Goal: Complete application form

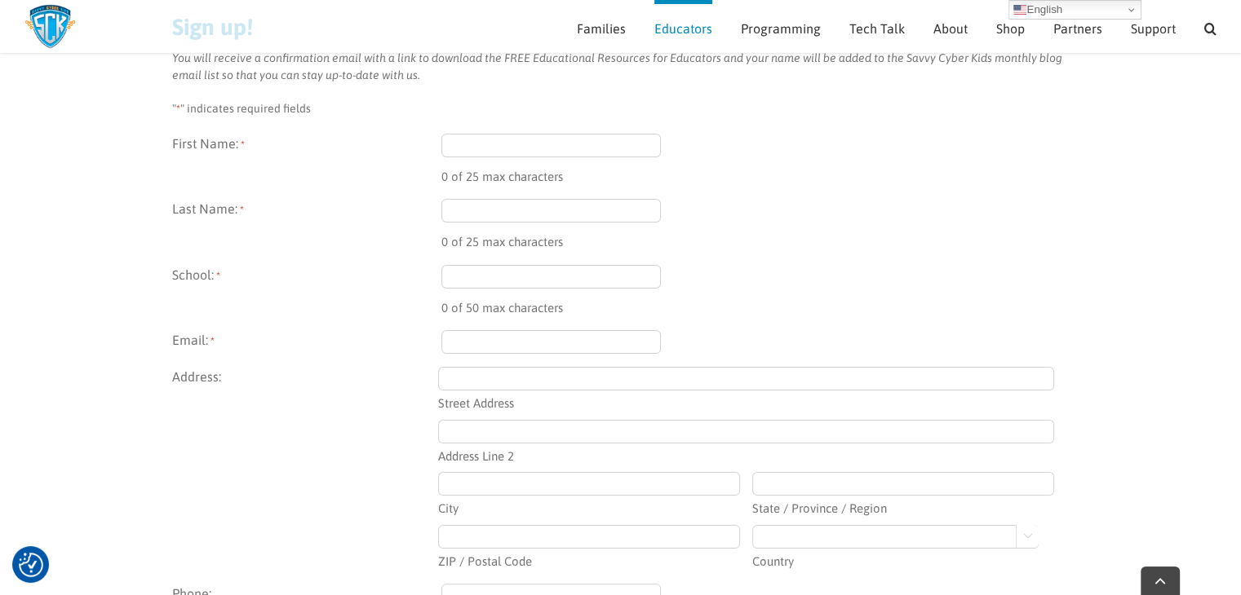
scroll to position [284, 0]
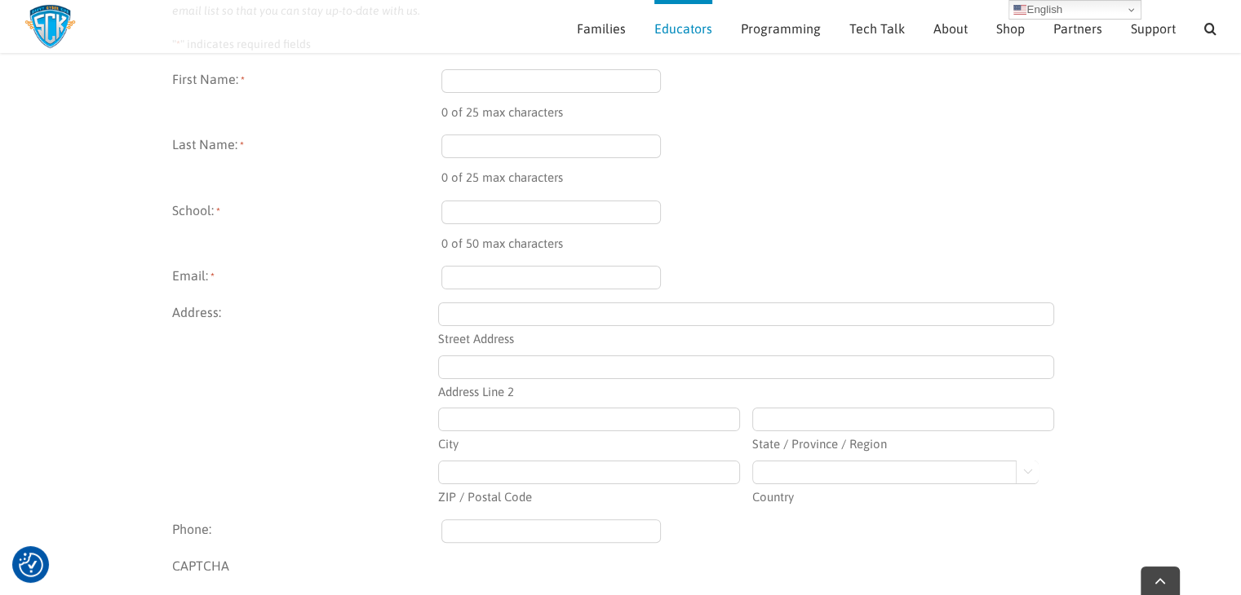
click at [504, 80] on input "First Name: *" at bounding box center [551, 81] width 220 height 24
type input "[PERSON_NAME]"
click at [489, 146] on input "Last Name: *" at bounding box center [551, 147] width 220 height 24
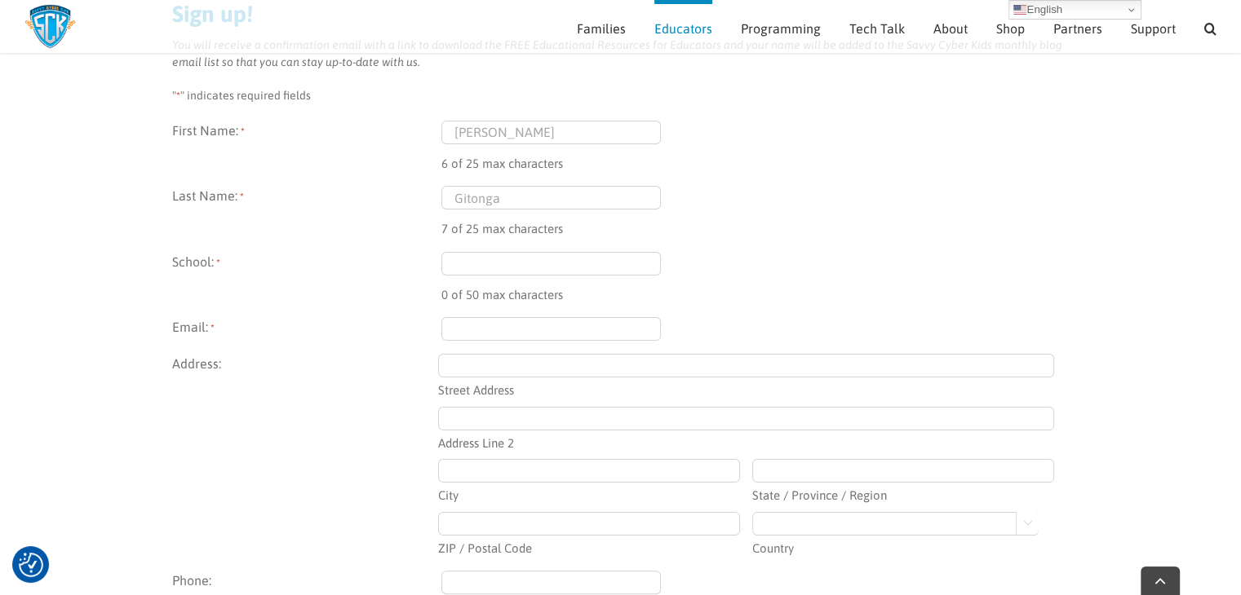
scroll to position [233, 0]
type input "Gitonga"
click at [461, 262] on input "School: *" at bounding box center [551, 263] width 220 height 24
type input "Home based laerning"
click at [488, 325] on input "Email: *" at bounding box center [551, 328] width 220 height 24
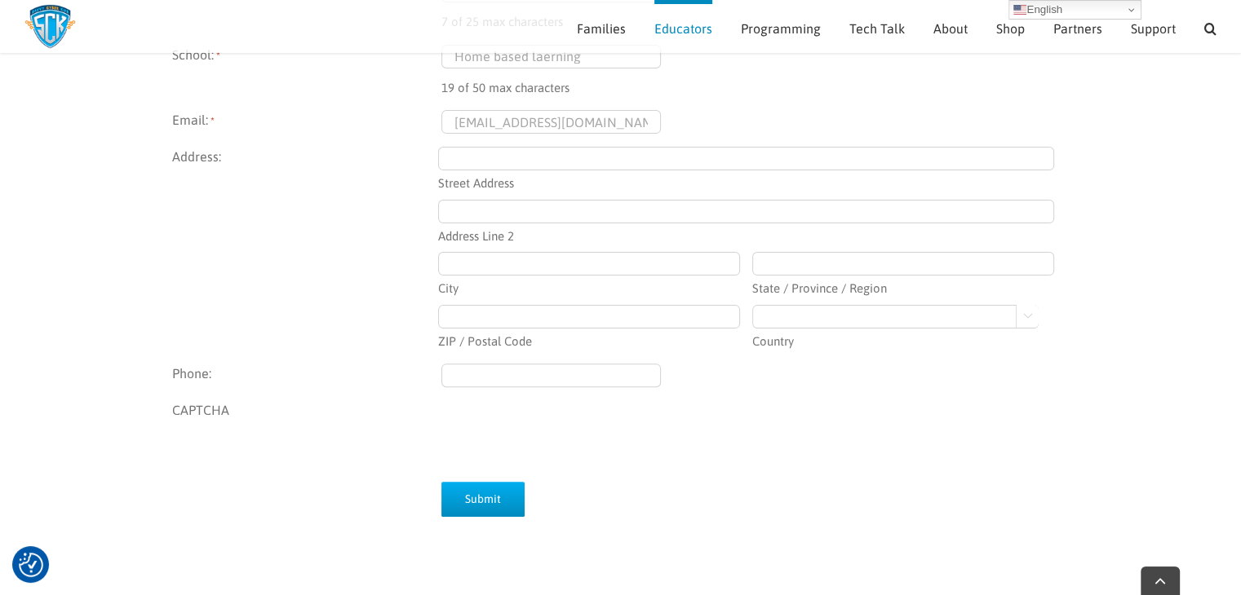
scroll to position [441, 0]
type input "denslymiles@gmail.com"
click at [476, 487] on input "Submit" at bounding box center [482, 497] width 83 height 35
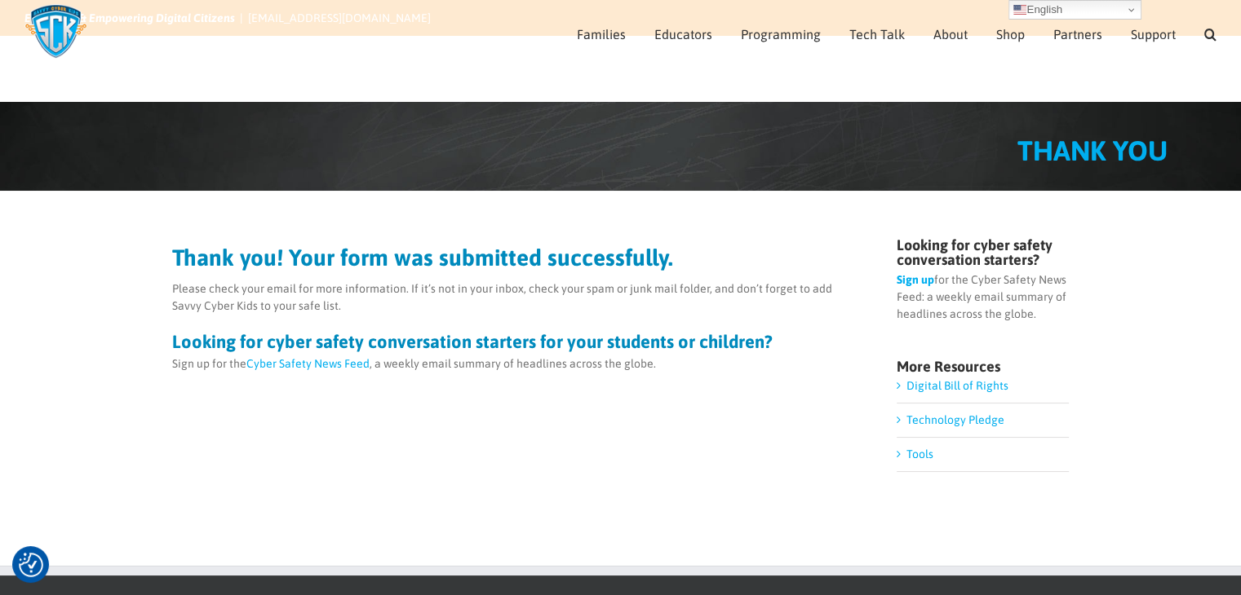
scroll to position [55, 0]
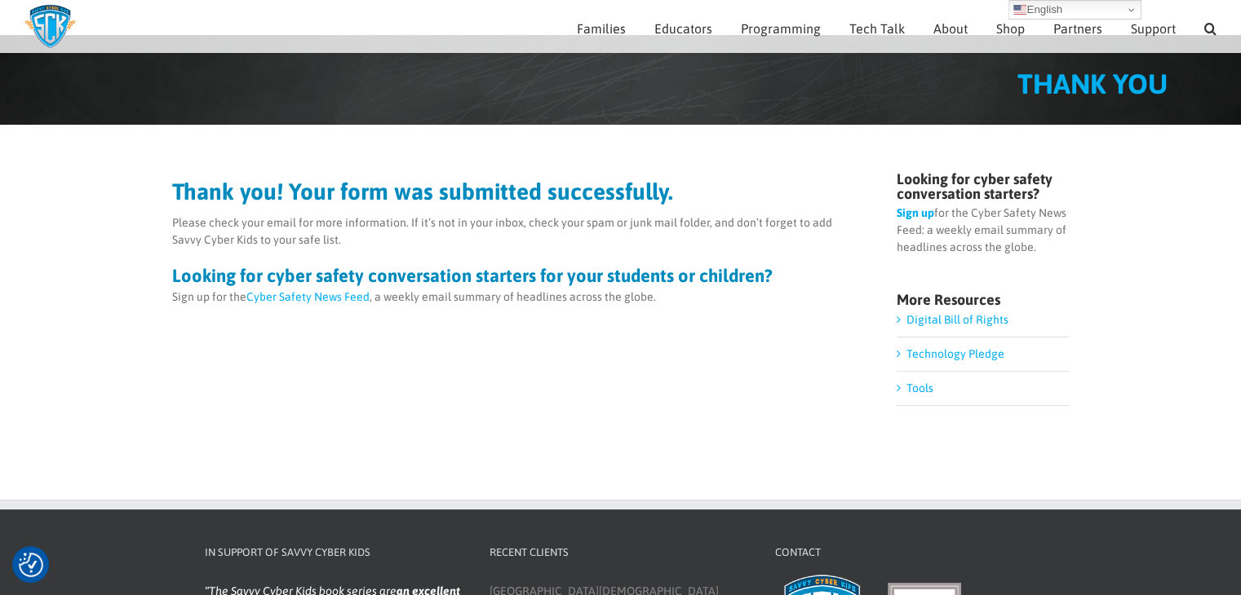
click at [903, 390] on li "Tools" at bounding box center [982, 389] width 172 height 34
click at [906, 387] on link "Tools" at bounding box center [919, 388] width 27 height 13
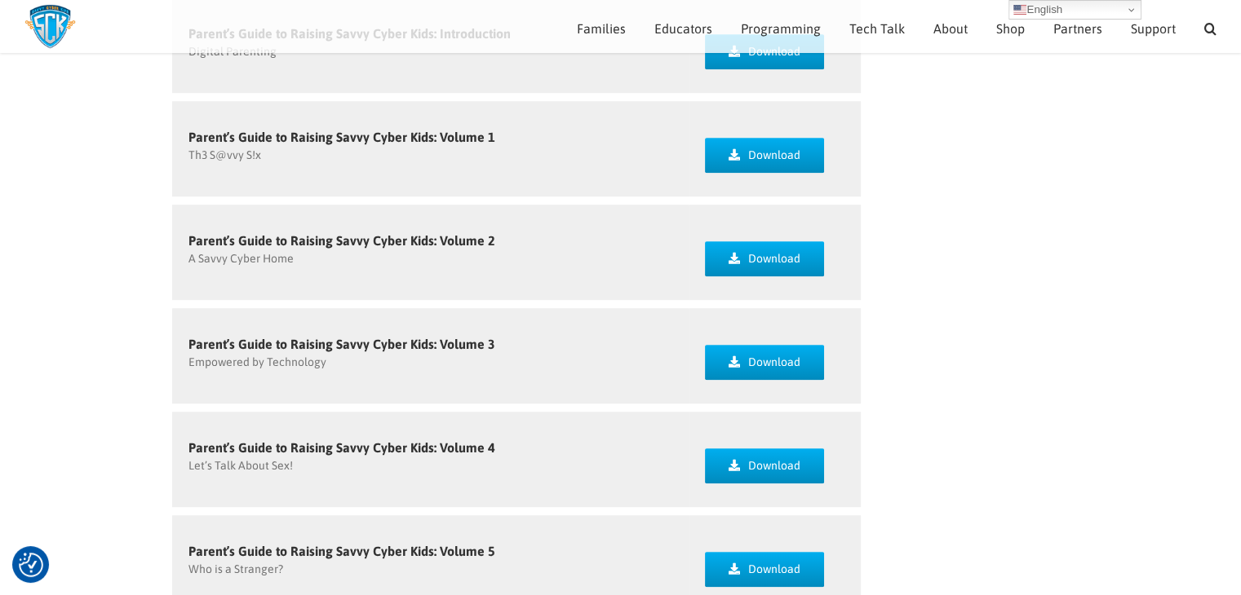
scroll to position [1110, 0]
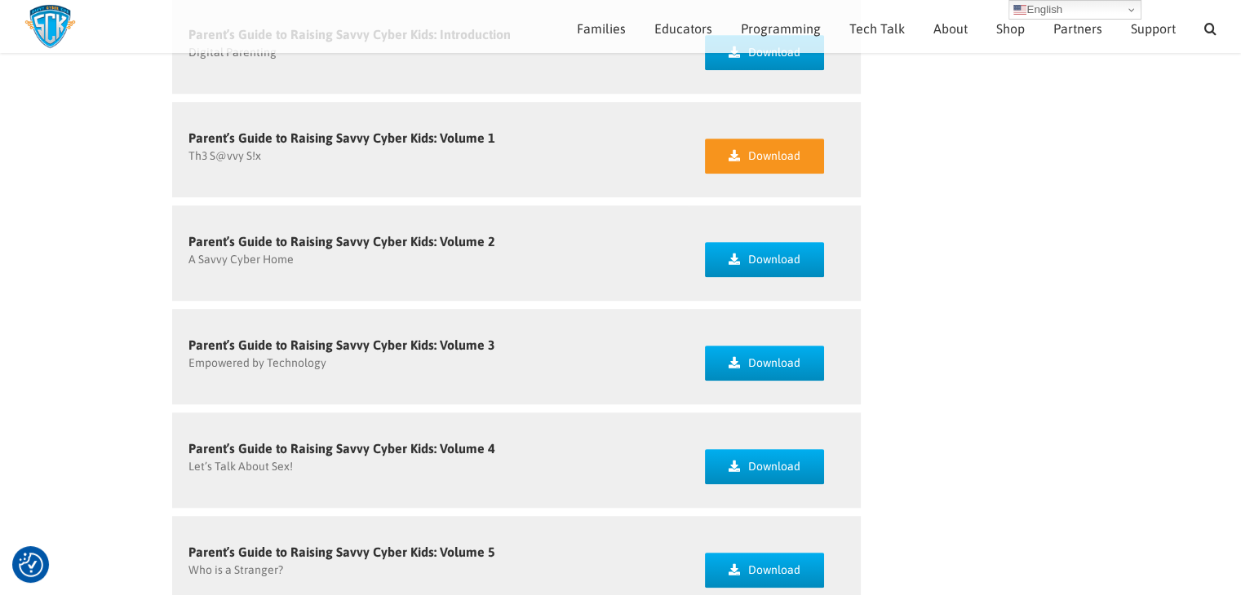
click at [741, 156] on link "Download" at bounding box center [764, 156] width 119 height 35
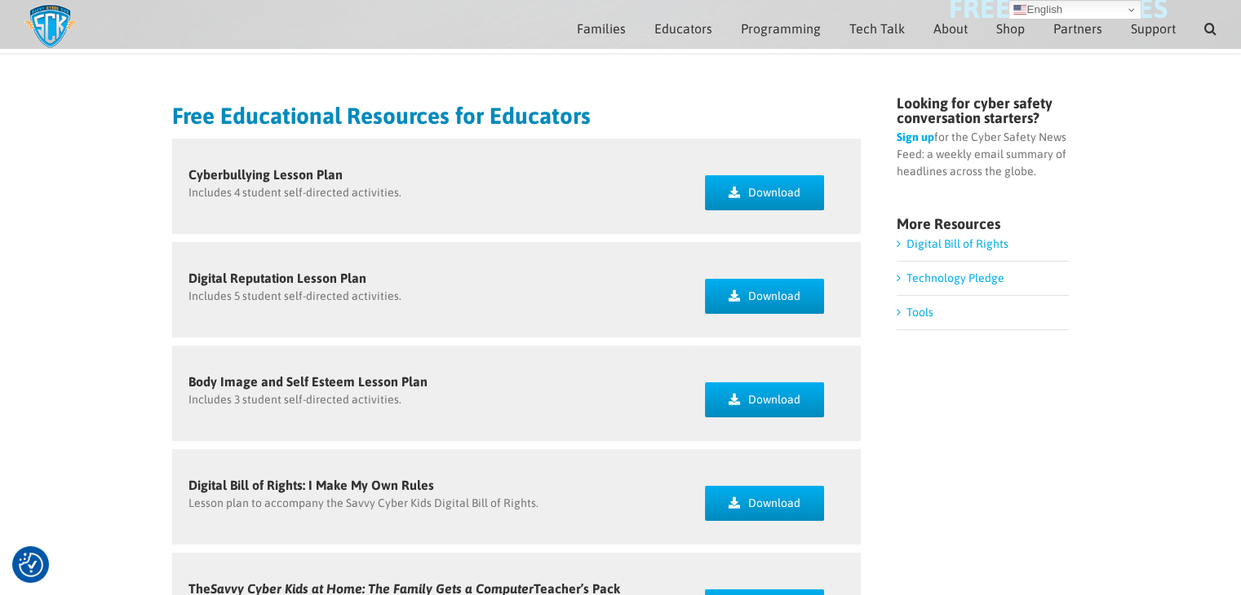
scroll to position [130, 0]
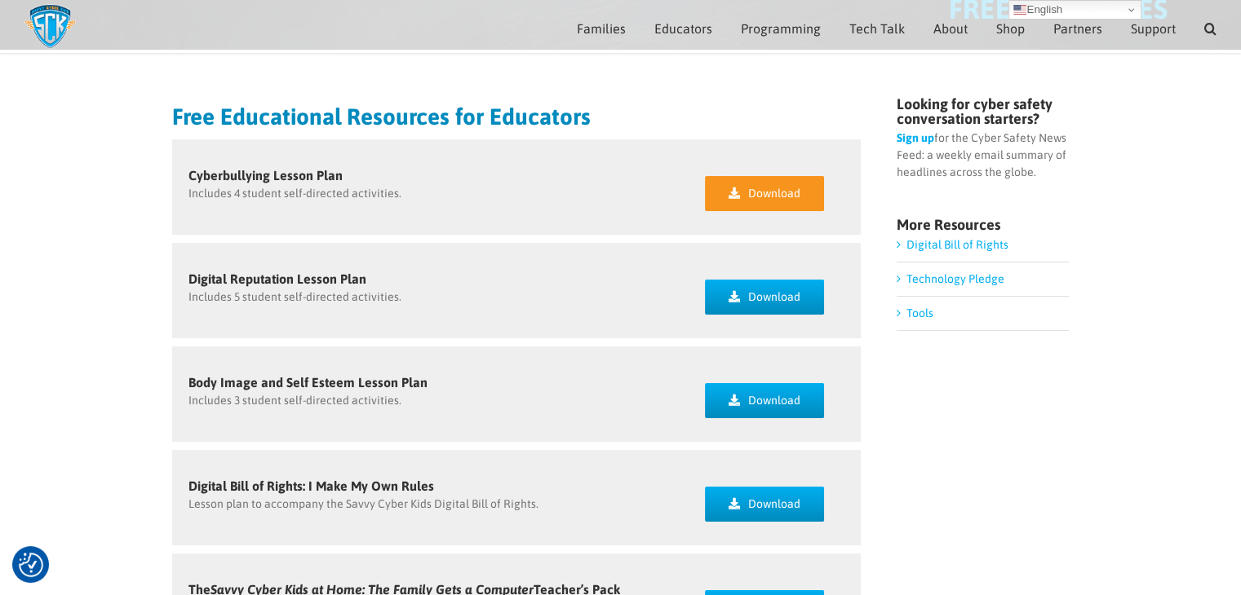
click at [746, 191] on link "Download" at bounding box center [764, 193] width 119 height 35
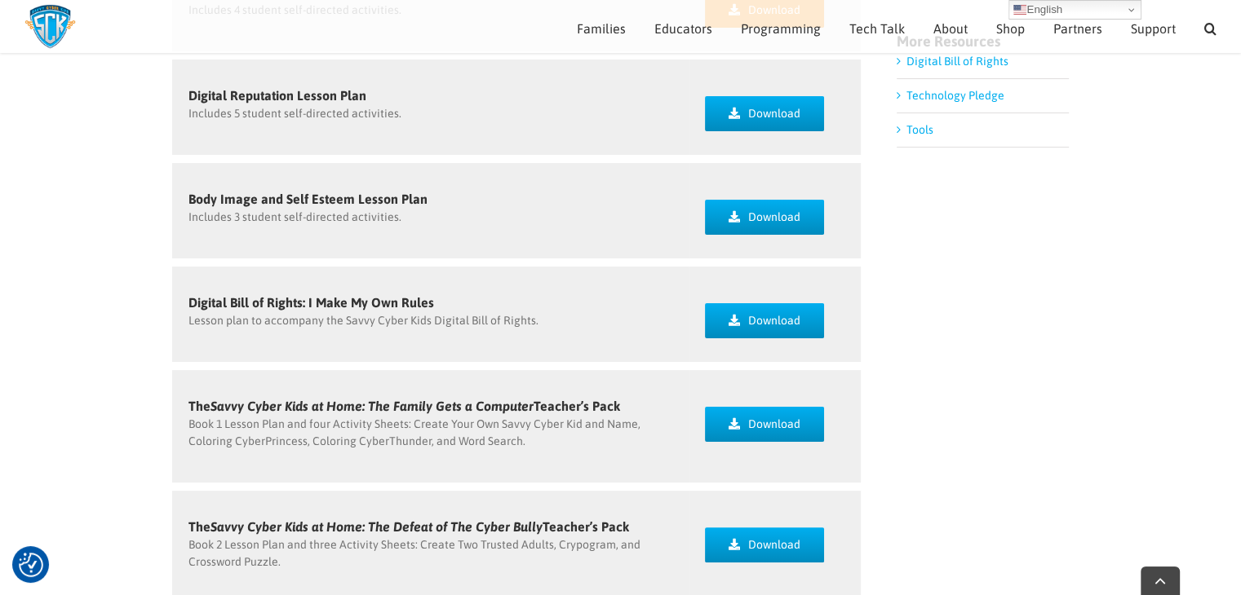
scroll to position [316, 0]
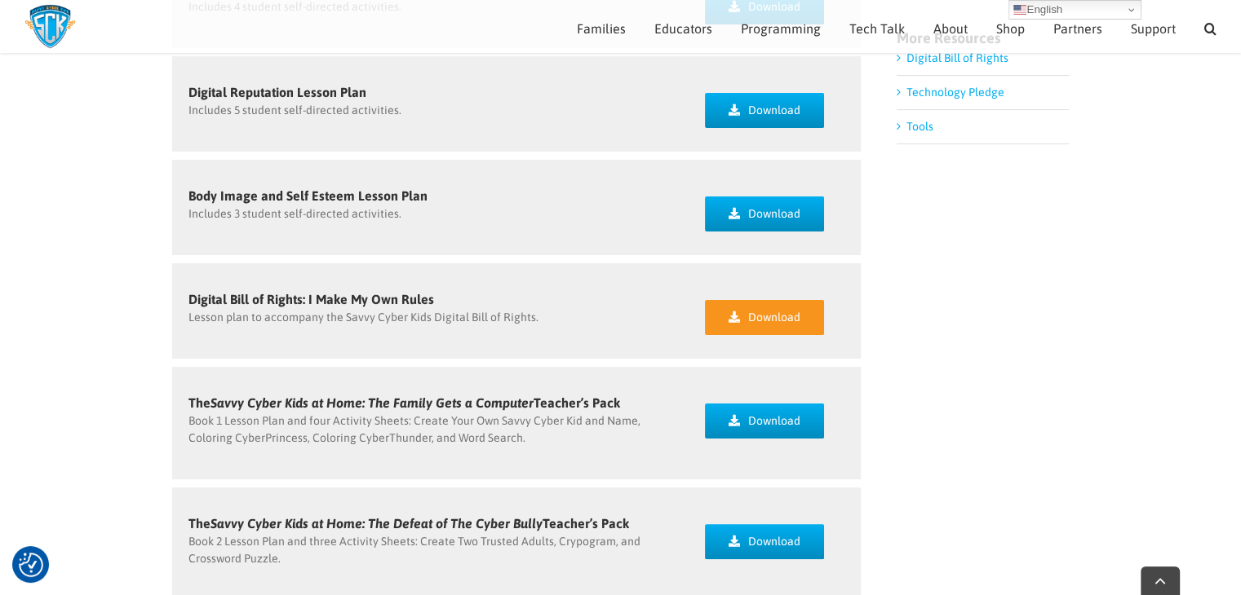
click at [734, 312] on icon at bounding box center [733, 317] width 11 height 11
